Goal: Information Seeking & Learning: Understand process/instructions

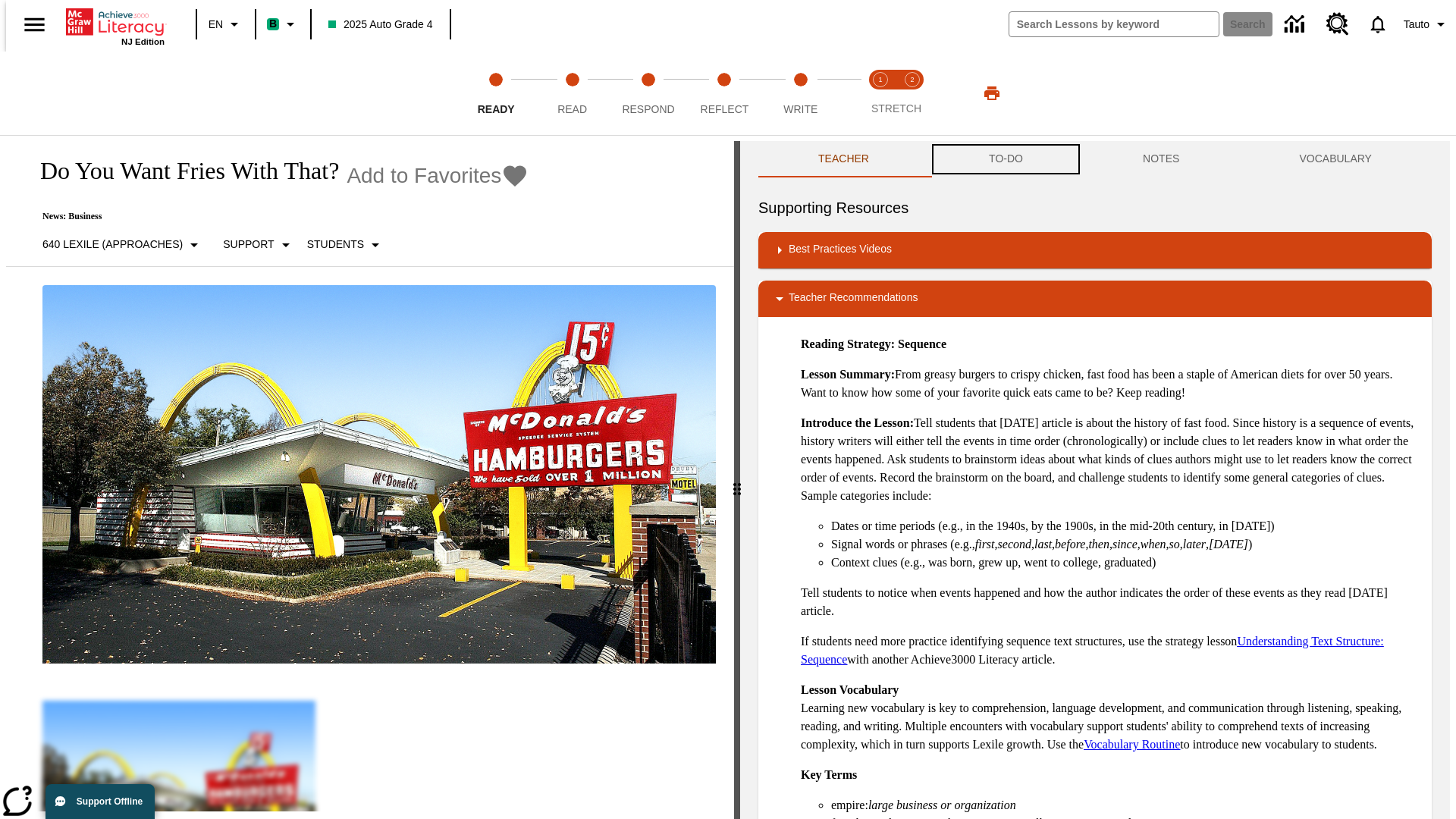
click at [1004, 160] on button "TO-DO" at bounding box center [1006, 159] width 154 height 36
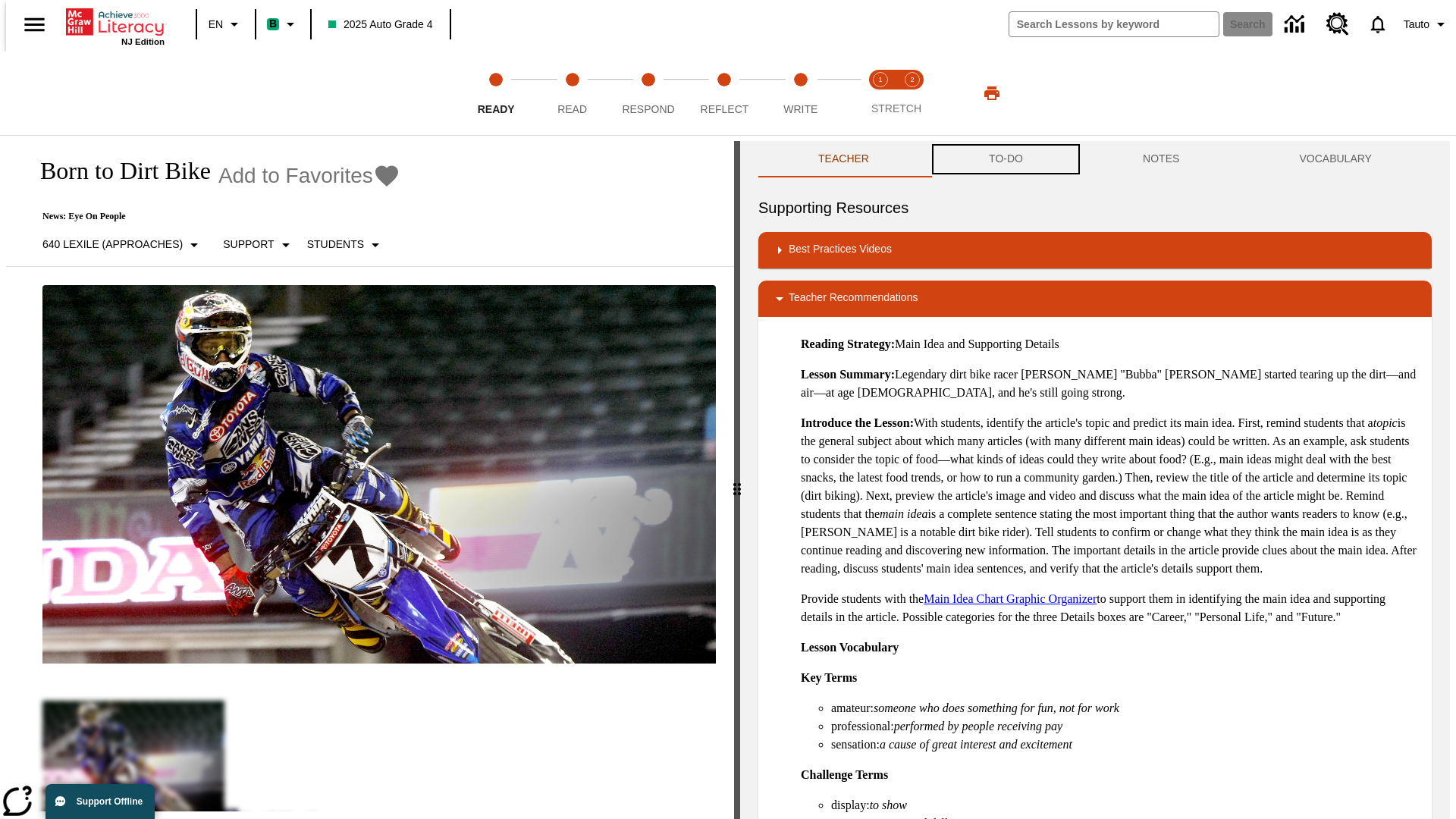
click at [1004, 160] on button "TO-DO" at bounding box center [1006, 159] width 154 height 36
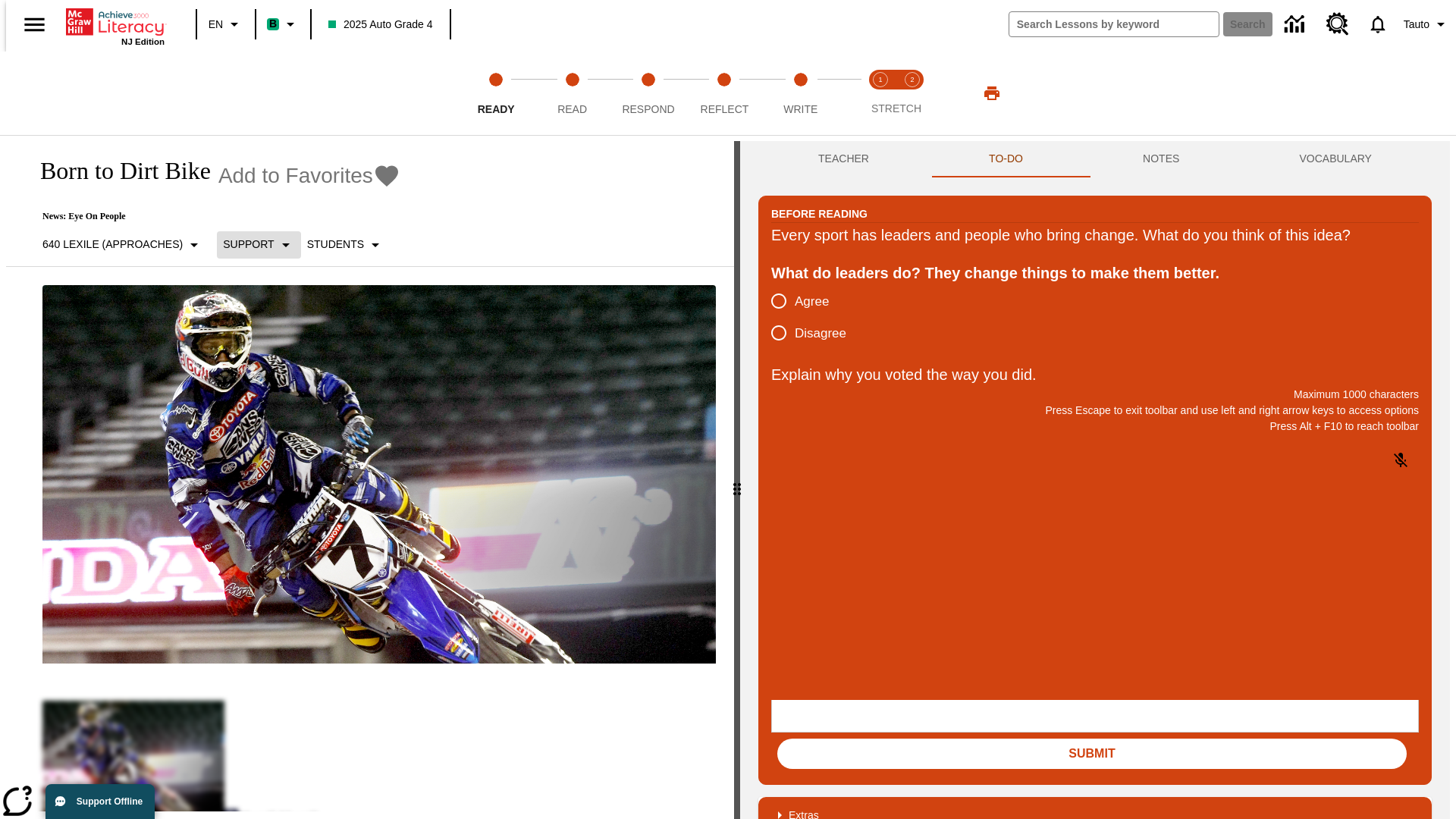
click at [251, 244] on p "Support" at bounding box center [248, 244] width 51 height 16
click at [269, 333] on p "Support" at bounding box center [269, 333] width 90 height 16
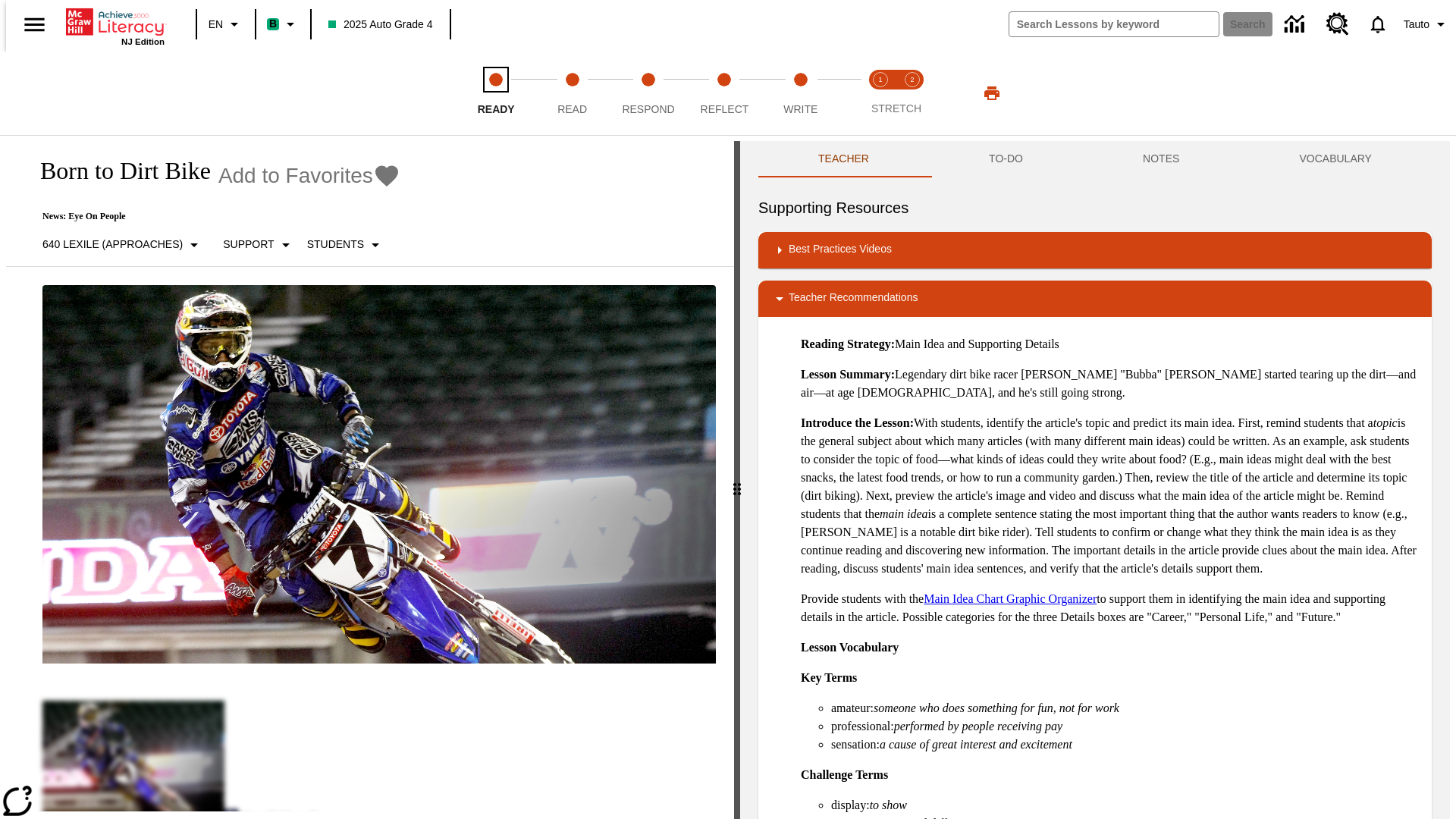
click at [496, 94] on span "Ready" at bounding box center [496, 103] width 37 height 28
click at [1004, 160] on button "TO-DO" at bounding box center [1006, 159] width 154 height 36
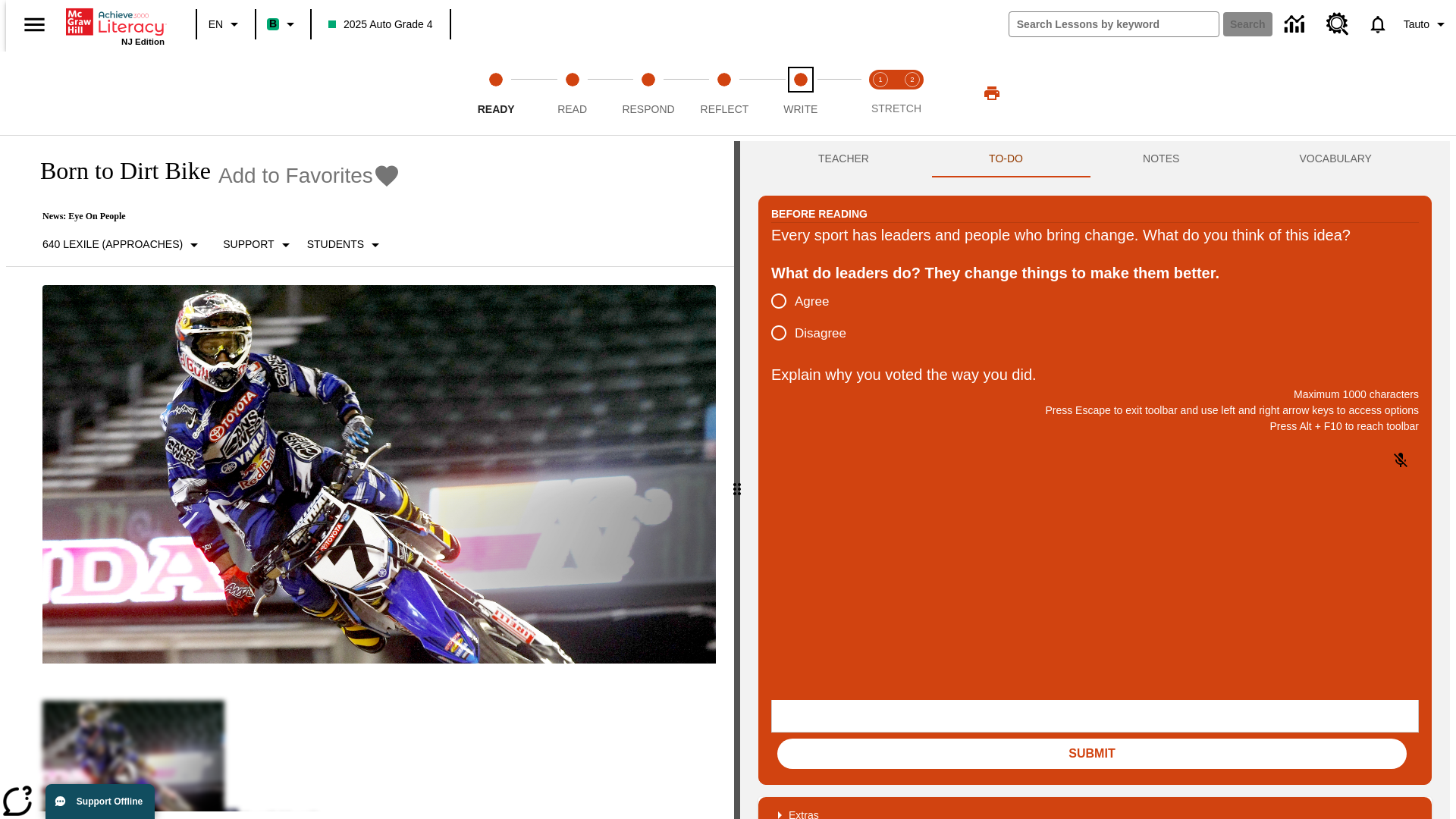
click at [800, 94] on span "Write" at bounding box center [800, 103] width 34 height 28
